Goal: Task Accomplishment & Management: Manage account settings

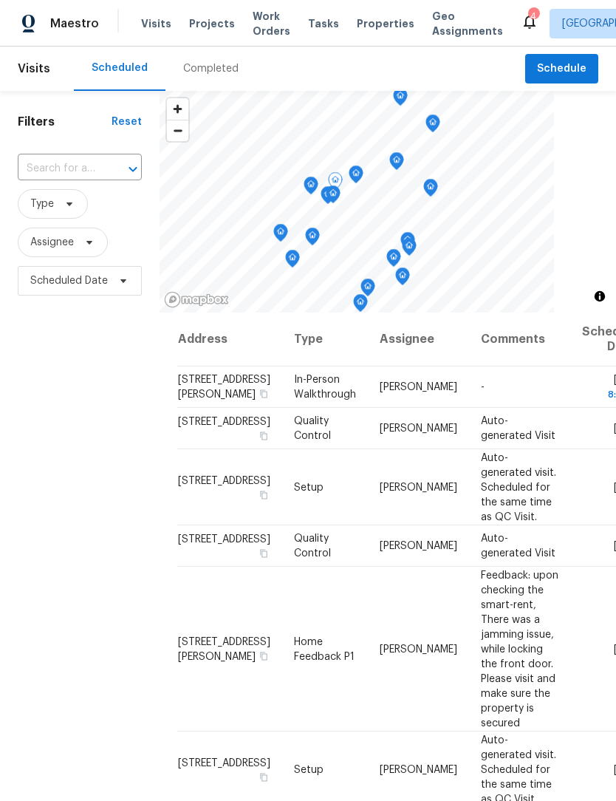
click at [0, 0] on icon at bounding box center [0, 0] width 0 height 0
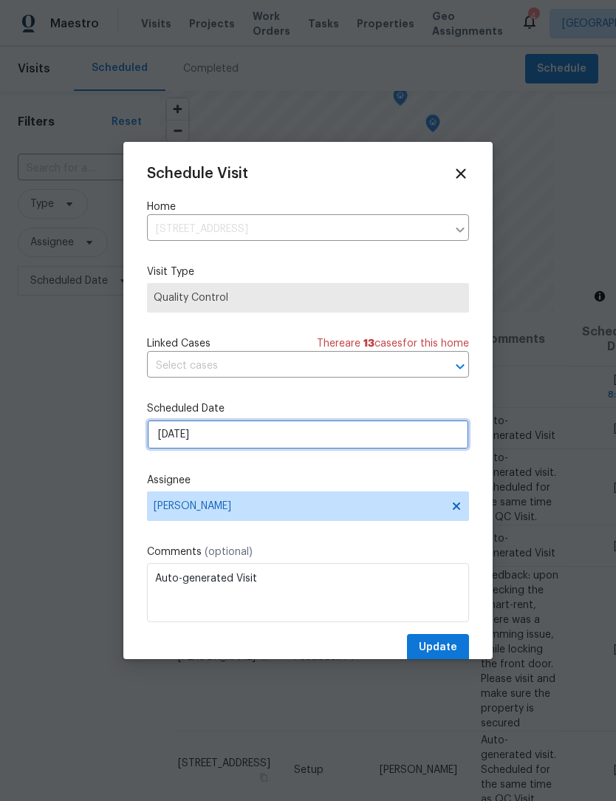
click at [253, 437] on input "8/29/2025" at bounding box center [308, 435] width 322 height 30
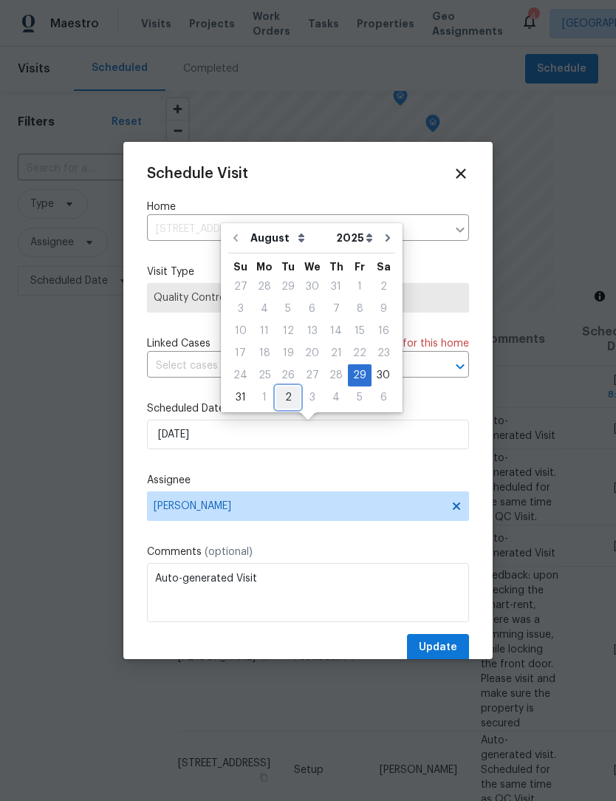
click at [282, 391] on div "2" at bounding box center [288, 397] width 24 height 21
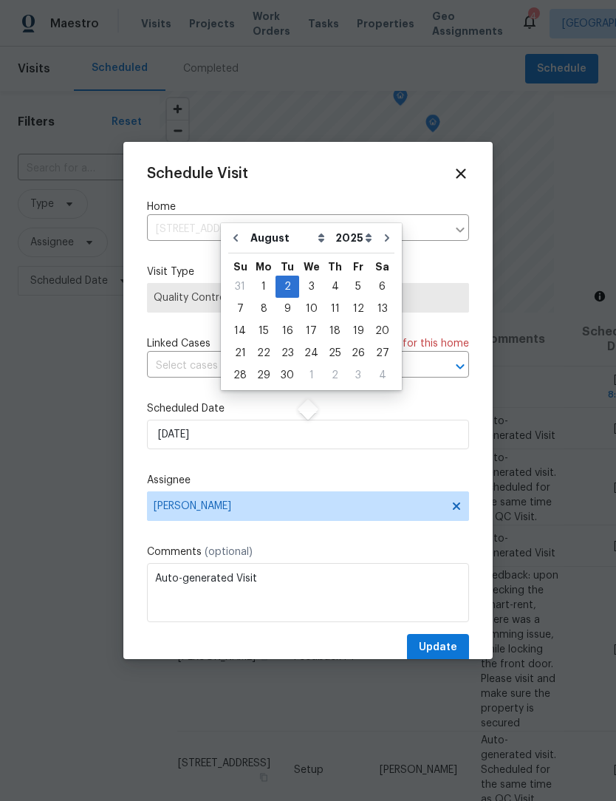
type input "9/2/2025"
select select "8"
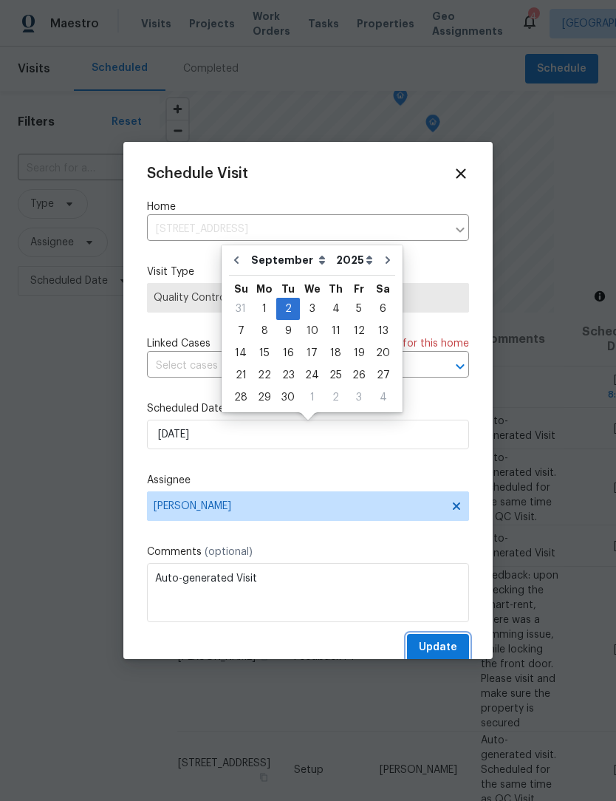
click at [439, 644] on span "Update" at bounding box center [438, 647] width 38 height 18
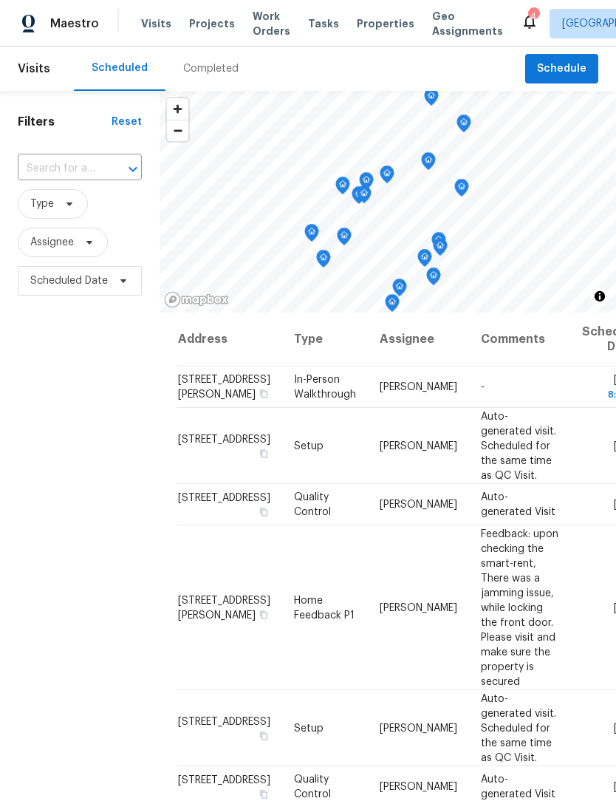
click at [528, 20] on div "4" at bounding box center [533, 16] width 10 height 15
click at [524, 25] on icon at bounding box center [530, 22] width 12 height 15
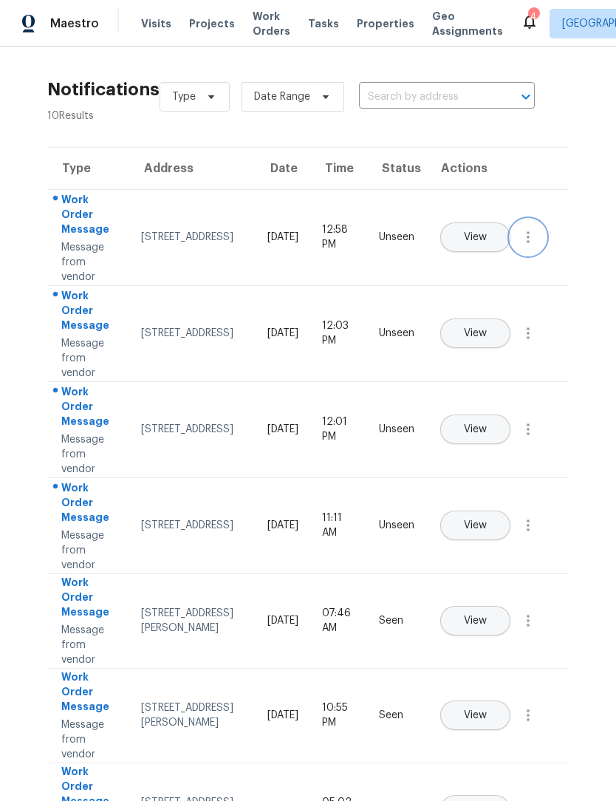
click at [528, 246] on icon "button" at bounding box center [528, 237] width 18 height 18
click at [477, 254] on div "Mark Seen" at bounding box center [443, 255] width 115 height 15
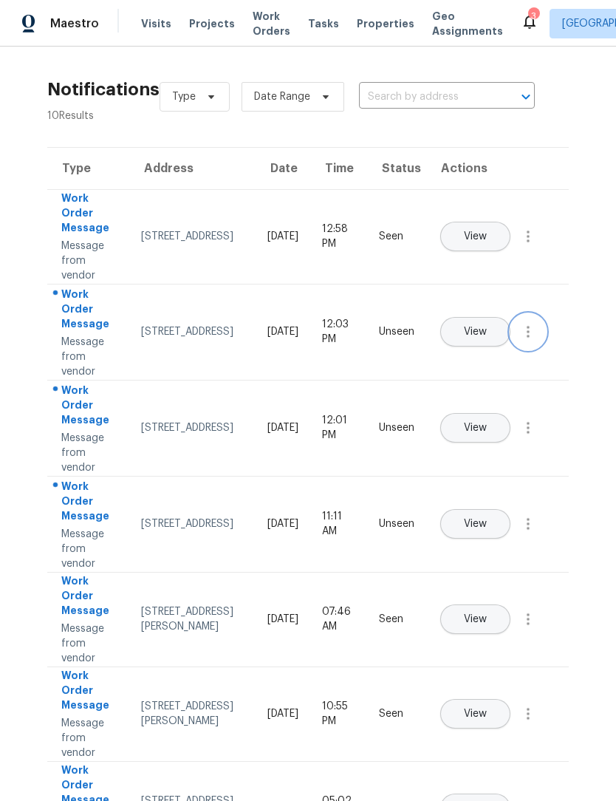
click at [524, 341] on icon "button" at bounding box center [528, 332] width 18 height 18
click at [465, 356] on div "Mark Seen" at bounding box center [443, 349] width 115 height 15
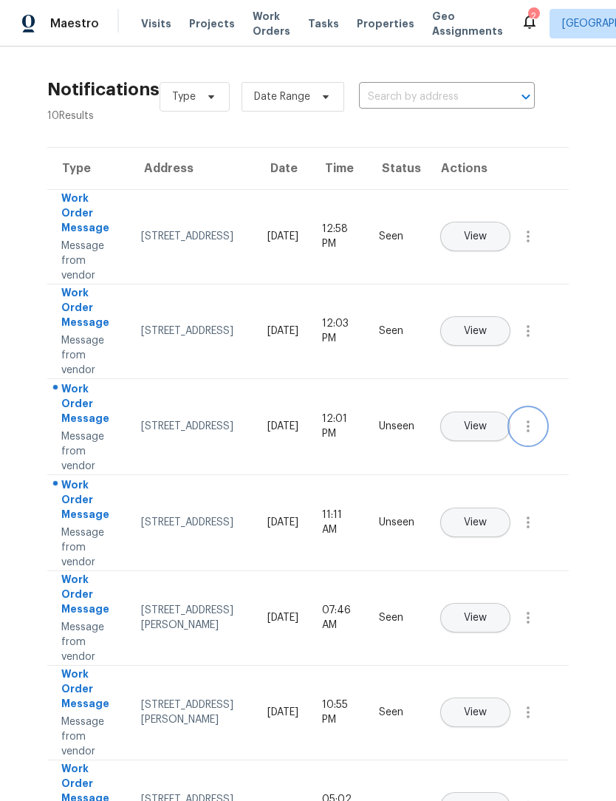
click at [522, 435] on icon "button" at bounding box center [528, 426] width 18 height 18
click at [471, 438] on div "Mark Seen" at bounding box center [443, 444] width 115 height 15
click at [487, 516] on span "View" at bounding box center [475, 521] width 23 height 11
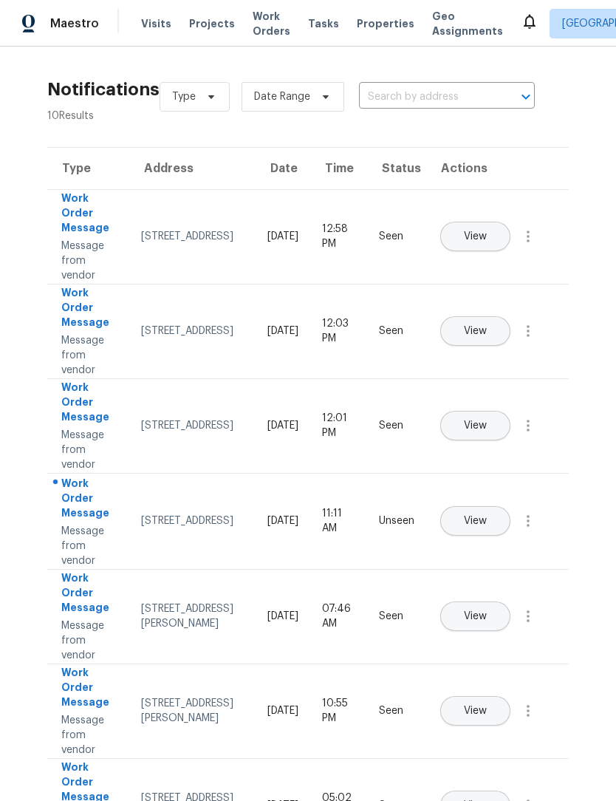
click at [141, 32] on div "Visits Projects Work Orders Tasks Properties Geo Assignments" at bounding box center [331, 24] width 380 height 30
click at [132, 21] on div "Maestro Visits Projects Work Orders Tasks Properties Geo Assignments" at bounding box center [260, 24] width 521 height 30
click at [153, 17] on span "Visits" at bounding box center [156, 23] width 30 height 15
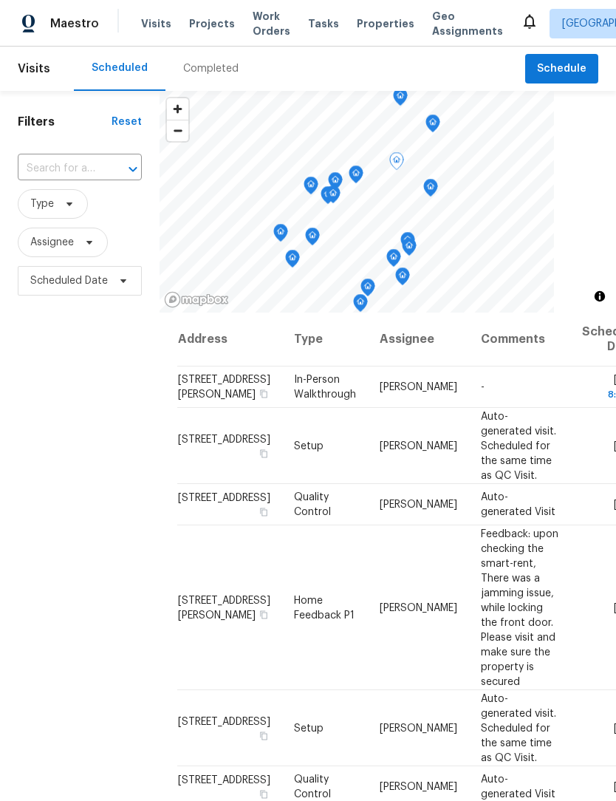
click at [0, 0] on icon at bounding box center [0, 0] width 0 height 0
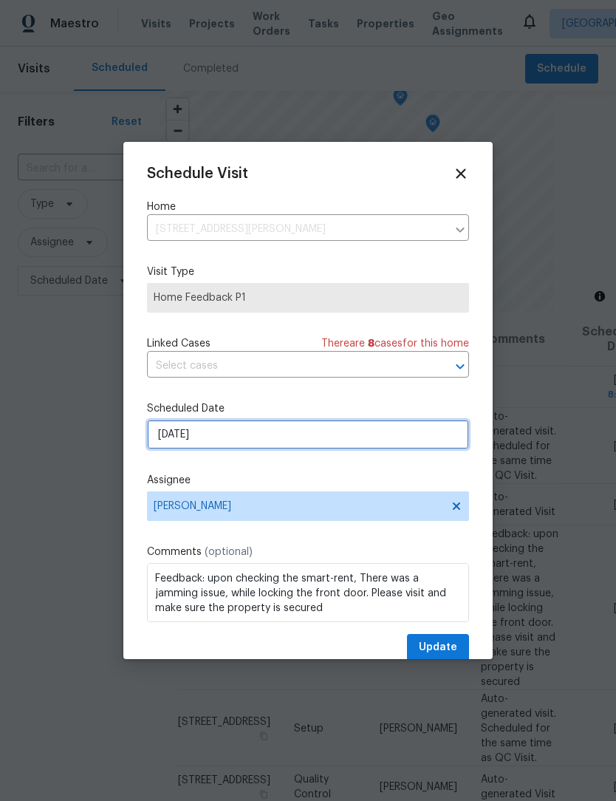
click at [253, 443] on input "9/1/2025" at bounding box center [308, 435] width 322 height 30
select select "8"
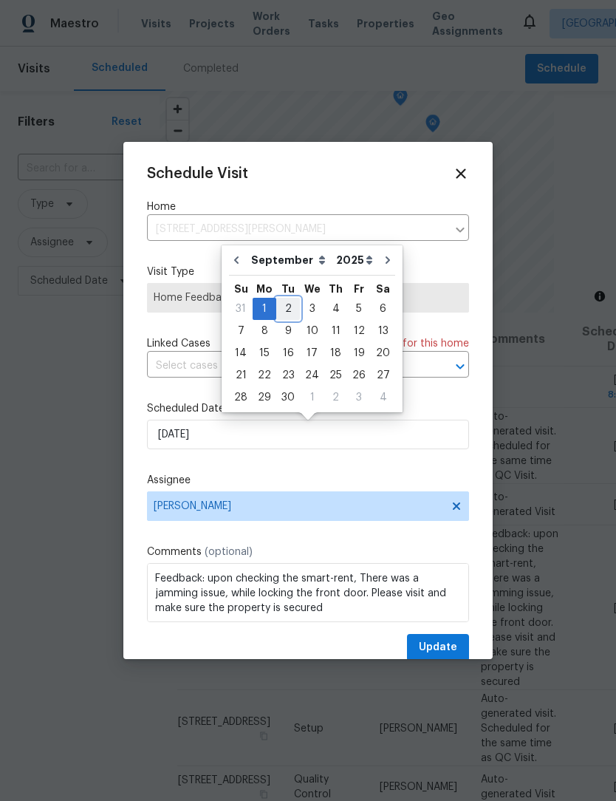
click at [292, 307] on div "2" at bounding box center [288, 308] width 24 height 21
type input "9/2/2025"
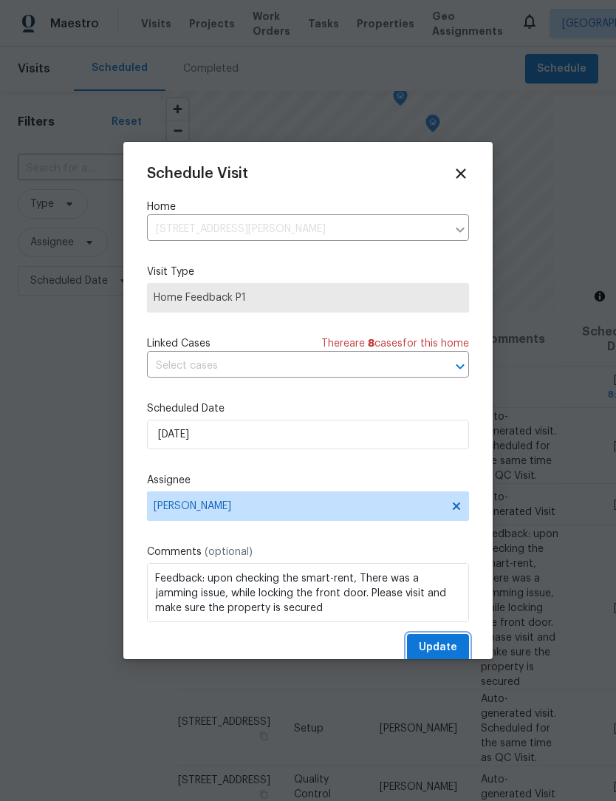
click at [455, 638] on button "Update" at bounding box center [438, 647] width 62 height 27
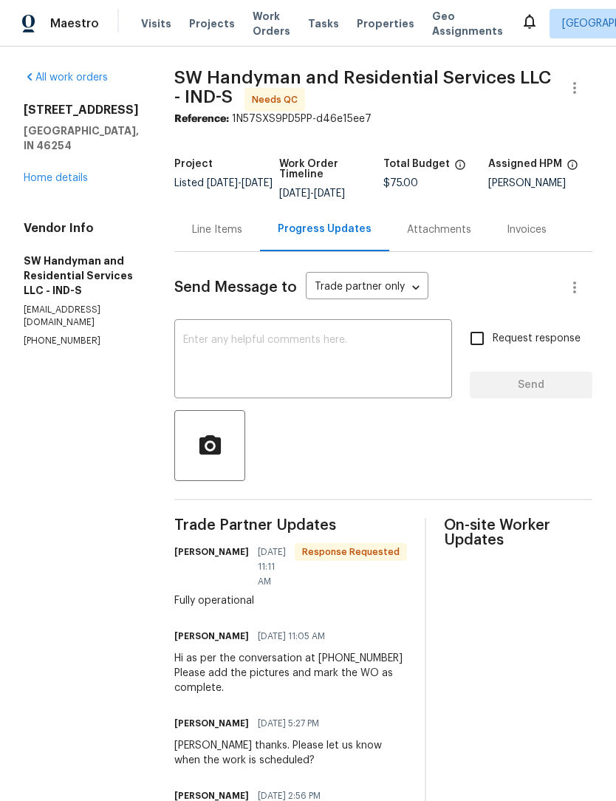
click at [231, 231] on div "Line Items" at bounding box center [217, 229] width 50 height 15
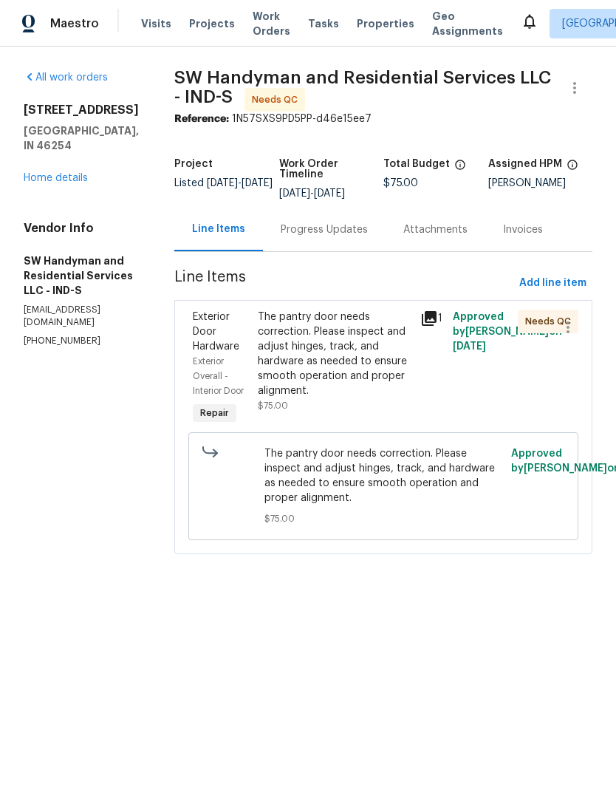
click at [349, 352] on div "The pantry door needs correction. Please inspect and adjust hinges, track, and …" at bounding box center [335, 354] width 154 height 89
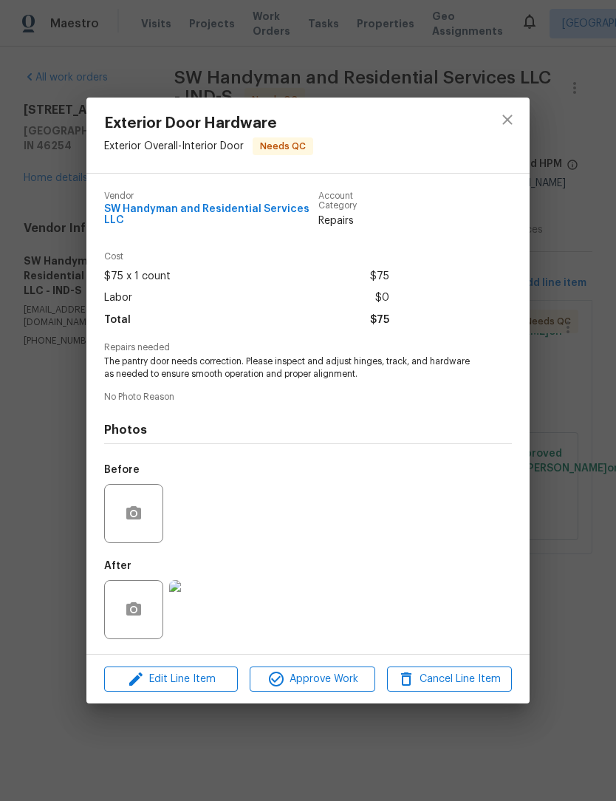
click at [205, 606] on img at bounding box center [198, 609] width 59 height 59
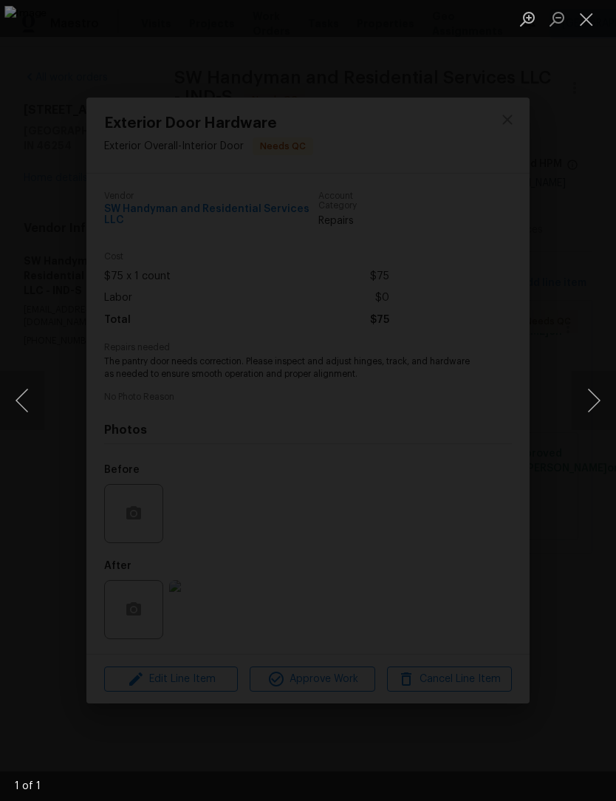
click at [598, 396] on button "Next image" at bounding box center [594, 400] width 44 height 59
click at [595, 21] on button "Close lightbox" at bounding box center [587, 19] width 30 height 26
click at [595, 20] on div "Exterior Door Hardware Exterior Overall - Interior Door Needs QC Vendor SW Hand…" at bounding box center [308, 400] width 616 height 801
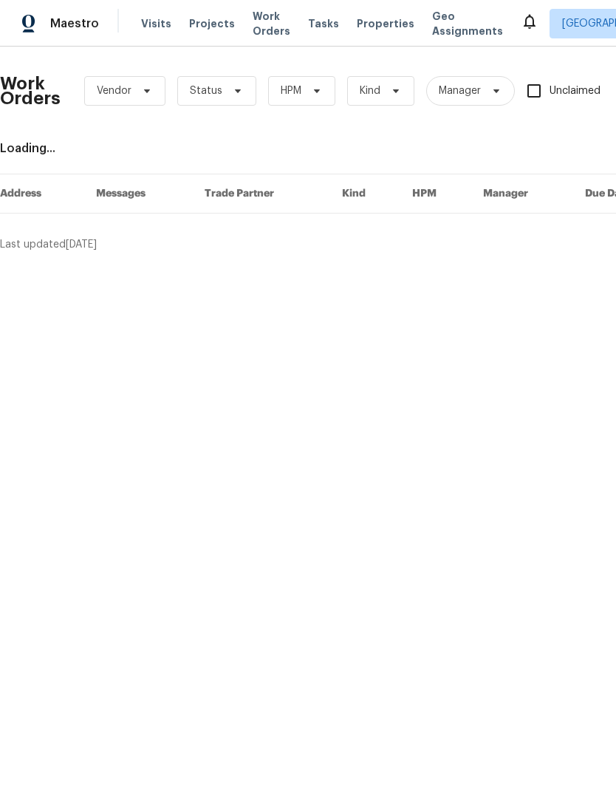
click at [267, 19] on span "Work Orders" at bounding box center [272, 24] width 38 height 30
